Goal: Browse casually

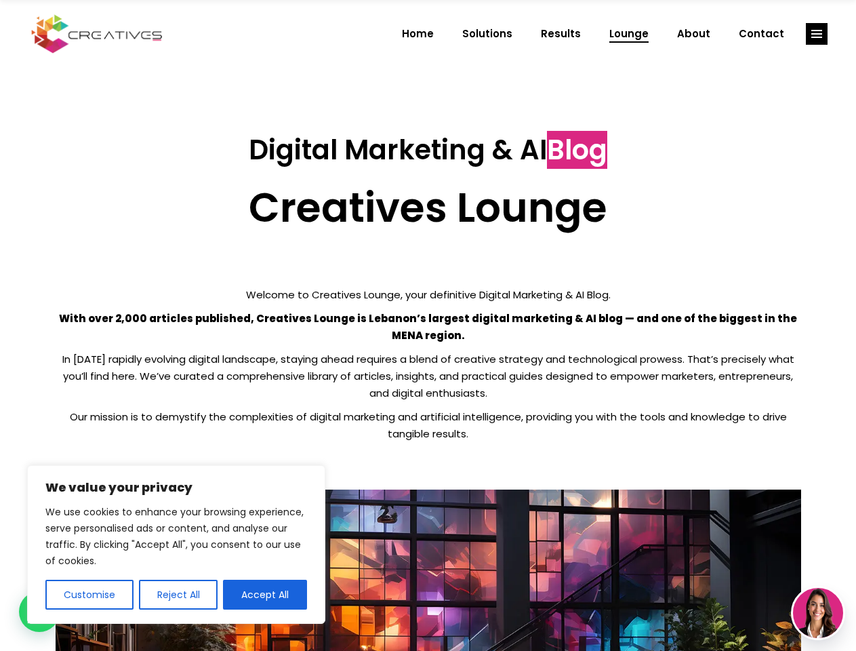
click at [428, 325] on p "With over 2,000 articles published, Creatives Lounge is Lebanon’s largest digit…" at bounding box center [428, 327] width 745 height 34
click at [89, 594] on button "Customise" at bounding box center [89, 594] width 88 height 30
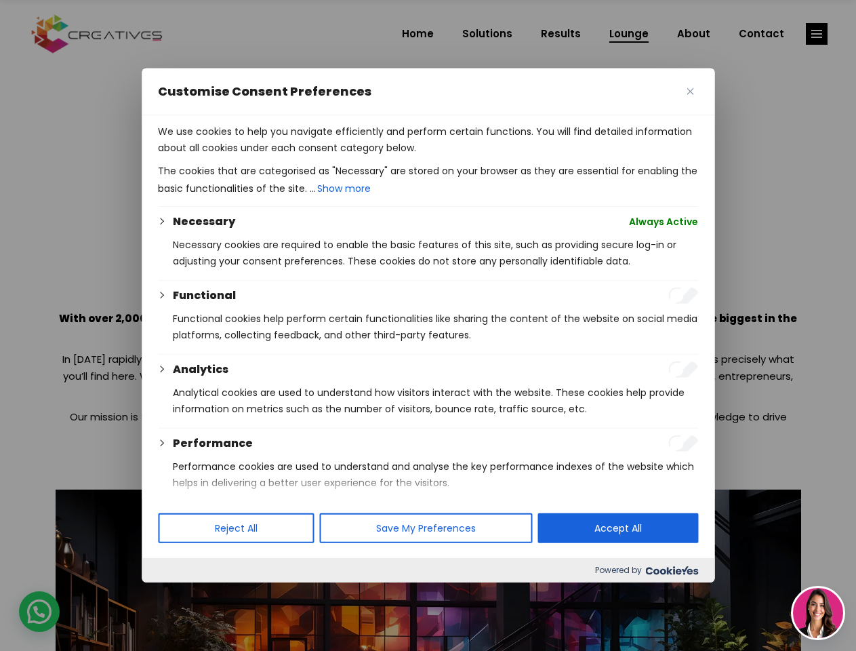
click at [178, 594] on div at bounding box center [428, 325] width 856 height 651
click at [265, 156] on p "We use cookies to help you navigate efficiently and perform certain functions. …" at bounding box center [428, 139] width 540 height 33
click at [817, 34] on div at bounding box center [428, 325] width 856 height 651
click at [818, 613] on img at bounding box center [818, 613] width 50 height 50
